Goal: Information Seeking & Learning: Understand process/instructions

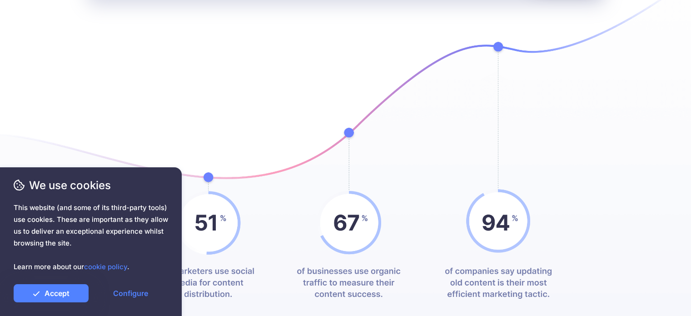
scroll to position [3393, 0]
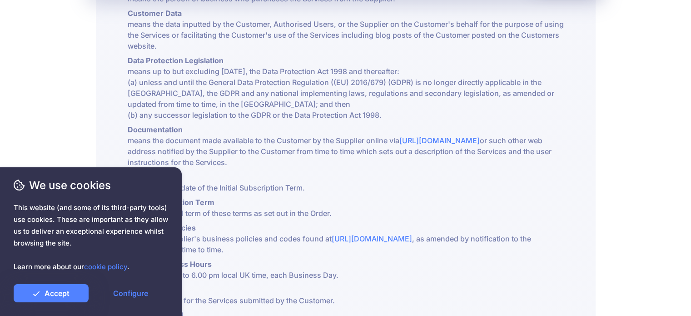
scroll to position [409, 0]
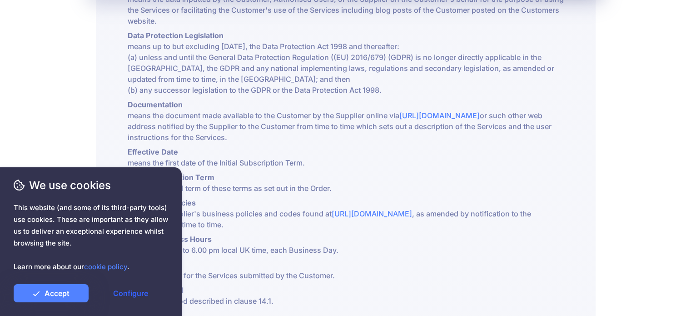
click at [122, 297] on link "Configure" at bounding box center [130, 293] width 75 height 18
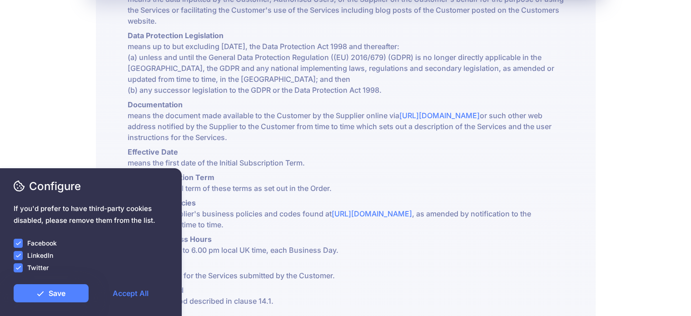
click at [17, 241] on ins at bounding box center [18, 242] width 9 height 9
drag, startPoint x: 19, startPoint y: 253, endPoint x: 20, endPoint y: 263, distance: 9.6
click at [18, 254] on ins at bounding box center [18, 255] width 9 height 9
drag, startPoint x: 20, startPoint y: 264, endPoint x: 28, endPoint y: 295, distance: 31.9
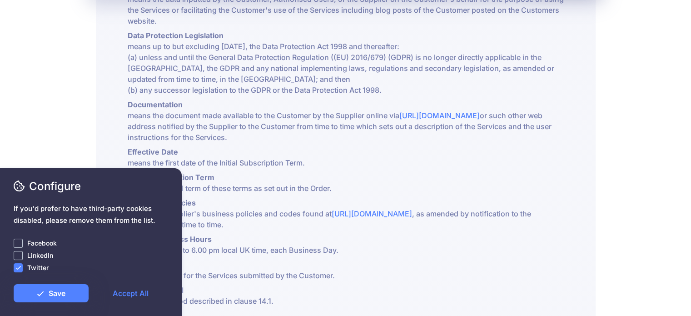
click at [20, 265] on ins at bounding box center [18, 267] width 9 height 9
click at [28, 297] on link "Save" at bounding box center [51, 293] width 75 height 18
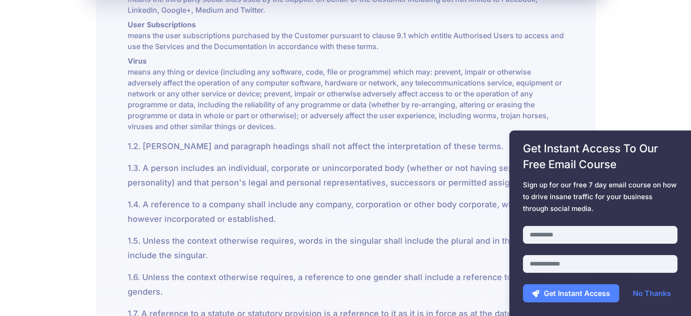
scroll to position [3009, 0]
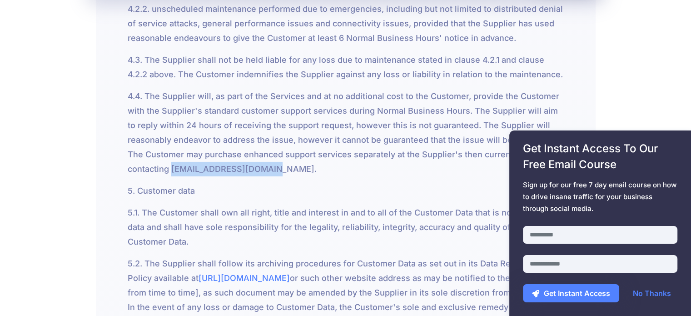
drag, startPoint x: 171, startPoint y: 156, endPoint x: 260, endPoint y: 158, distance: 89.5
click at [260, 158] on p "4.4. The Supplier will, as part of the Services and at no additional cost to th…" at bounding box center [346, 132] width 436 height 87
copy p "[EMAIL_ADDRESS][DOMAIN_NAME]"
